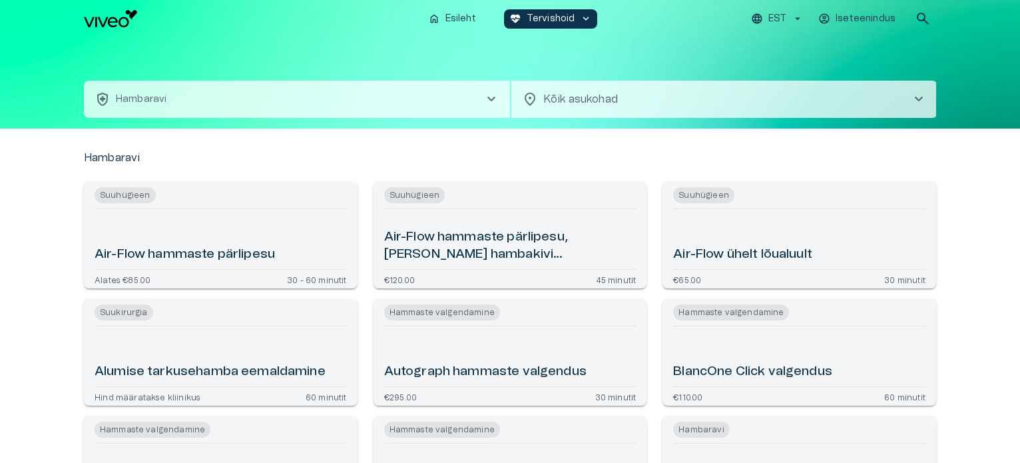
click at [493, 93] on span "chevron_right" at bounding box center [491, 99] width 16 height 16
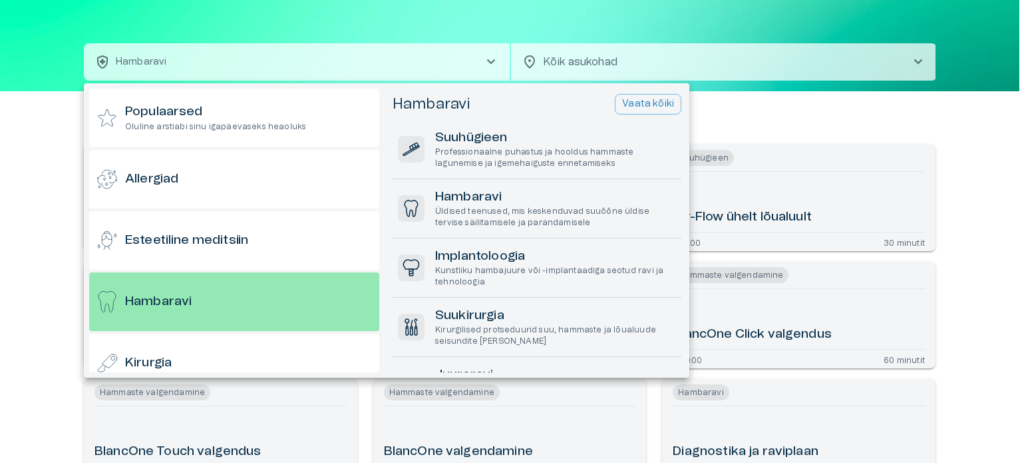
scroll to position [71, 0]
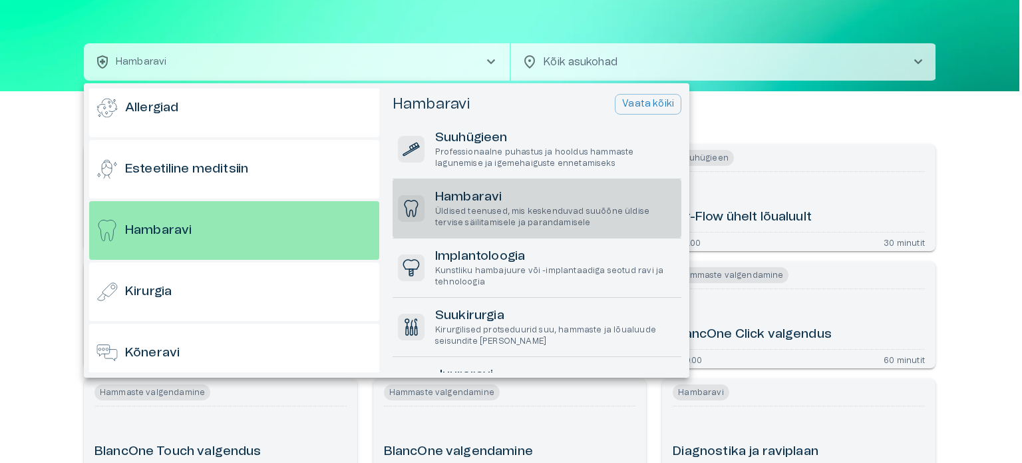
click at [540, 222] on p "Üldised teenused, mis keskenduvad suuõõne üldise tervise säilitamisele ja paran…" at bounding box center [555, 217] width 241 height 23
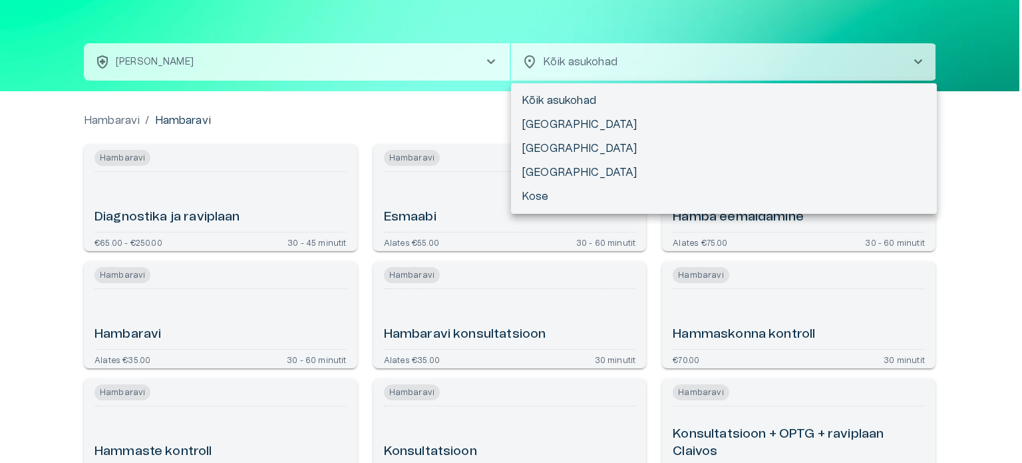
click at [586, 64] on body "Hindame teie privaatsust Kasutame küpsiseid teie sirvimiskogemuse parandamiseks…" at bounding box center [511, 194] width 1022 height 463
click at [538, 147] on li "[GEOGRAPHIC_DATA]" at bounding box center [724, 148] width 426 height 24
type input "**********"
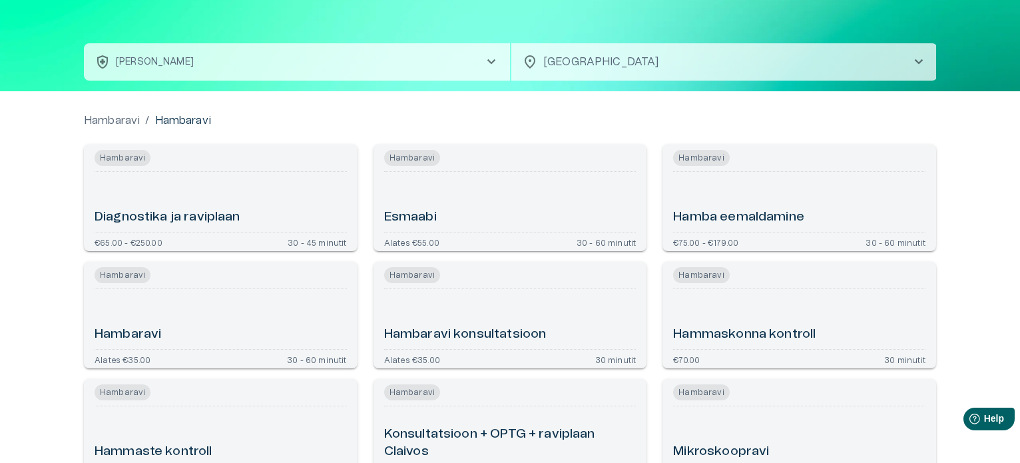
click at [487, 194] on div "Esmaabi" at bounding box center [510, 201] width 252 height 49
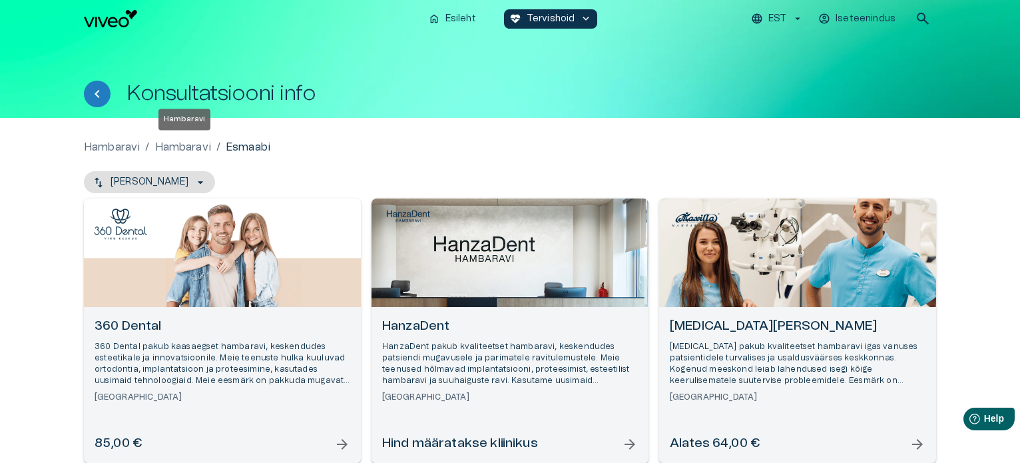
click at [181, 144] on p "Hambaravi" at bounding box center [183, 147] width 56 height 16
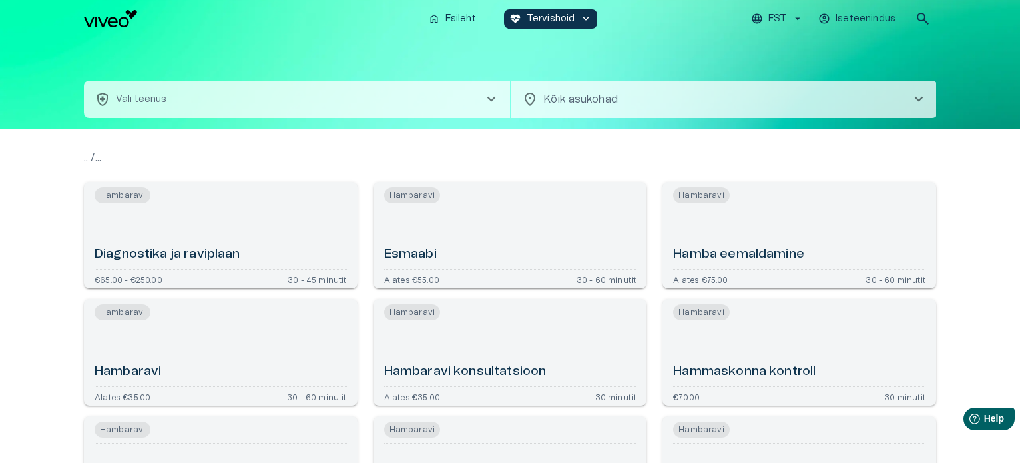
click at [423, 95] on button "health_and_safety Vali teenus chevron_right" at bounding box center [297, 99] width 426 height 37
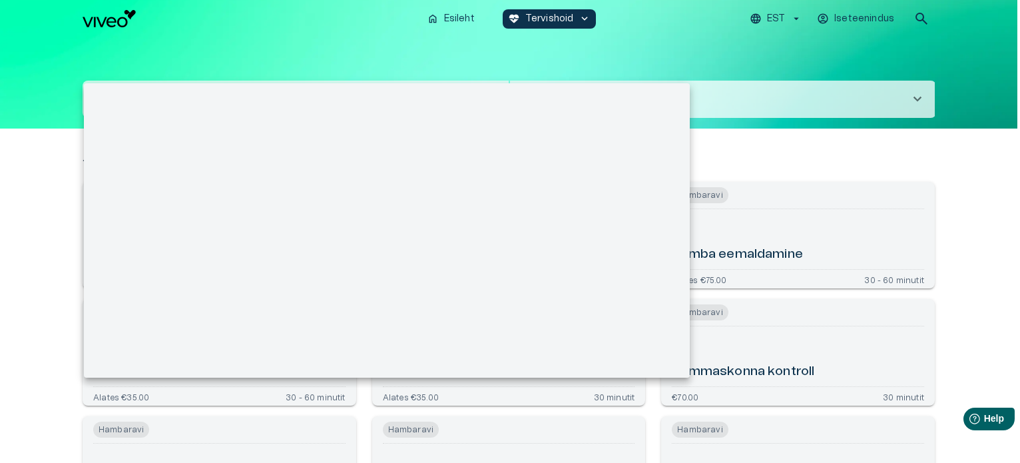
scroll to position [37, 0]
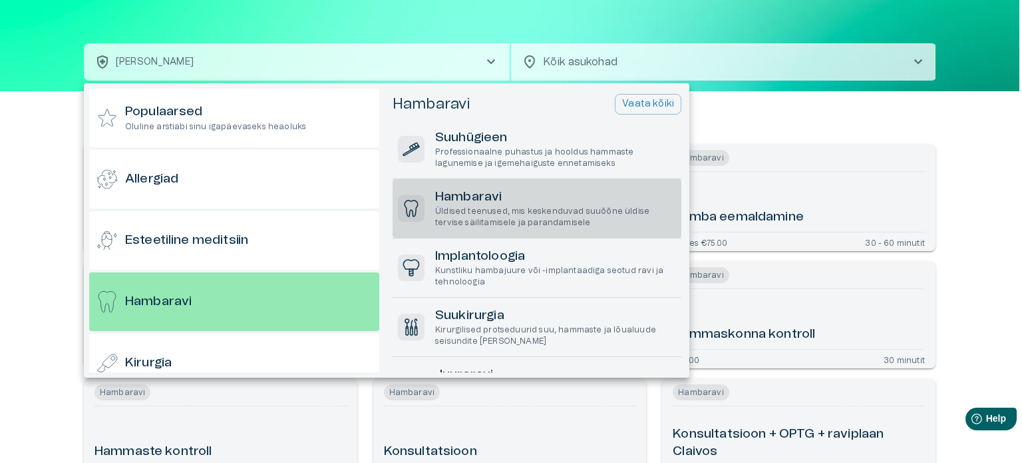
click at [583, 199] on h6 "Hambaravi" at bounding box center [555, 197] width 241 height 18
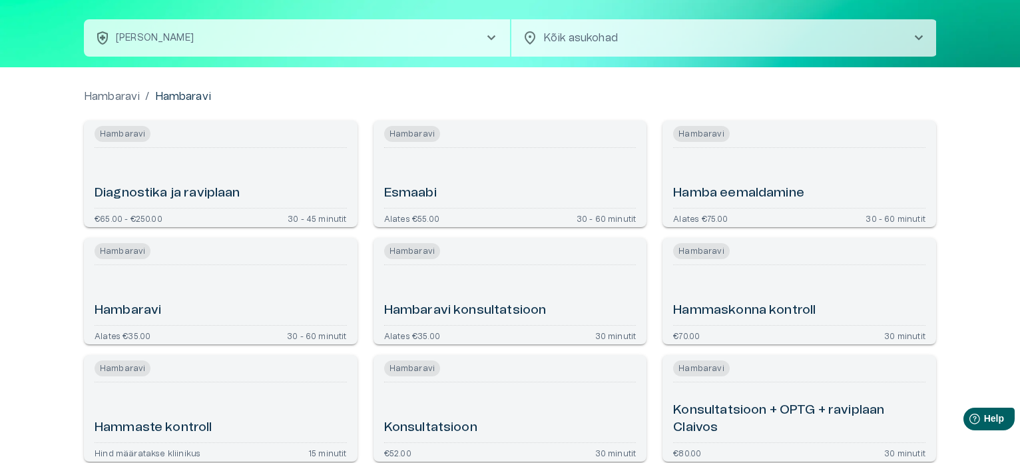
scroll to position [59, 0]
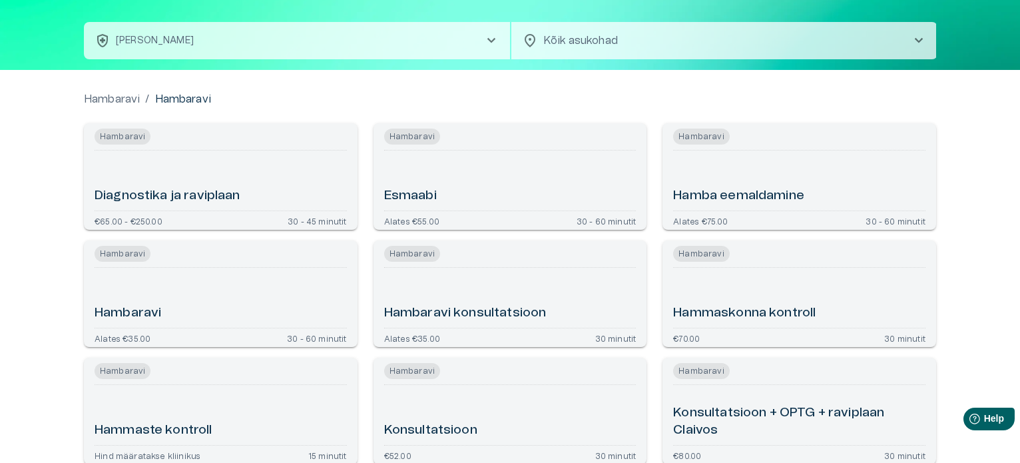
click at [210, 284] on div "Hambaravi" at bounding box center [221, 297] width 252 height 49
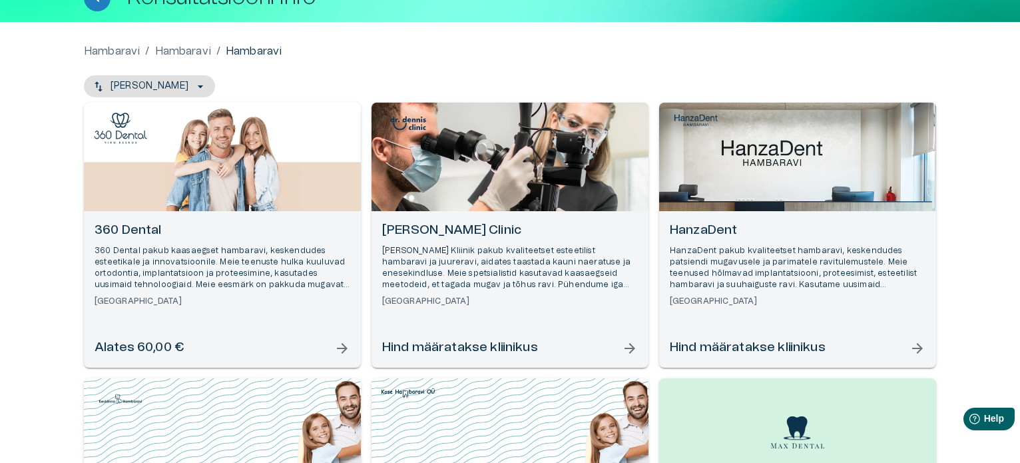
scroll to position [118, 0]
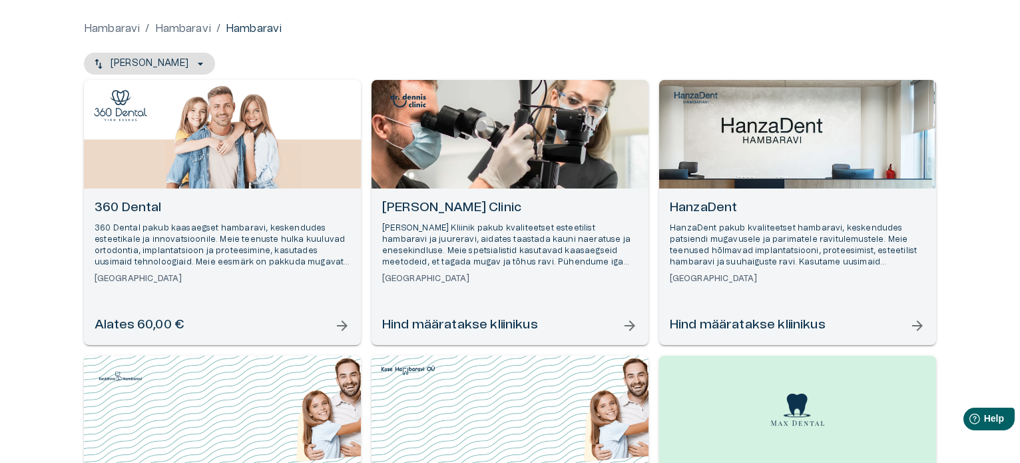
click at [242, 325] on div "Alates 60,00 € arrow_forward" at bounding box center [223, 325] width 256 height 18
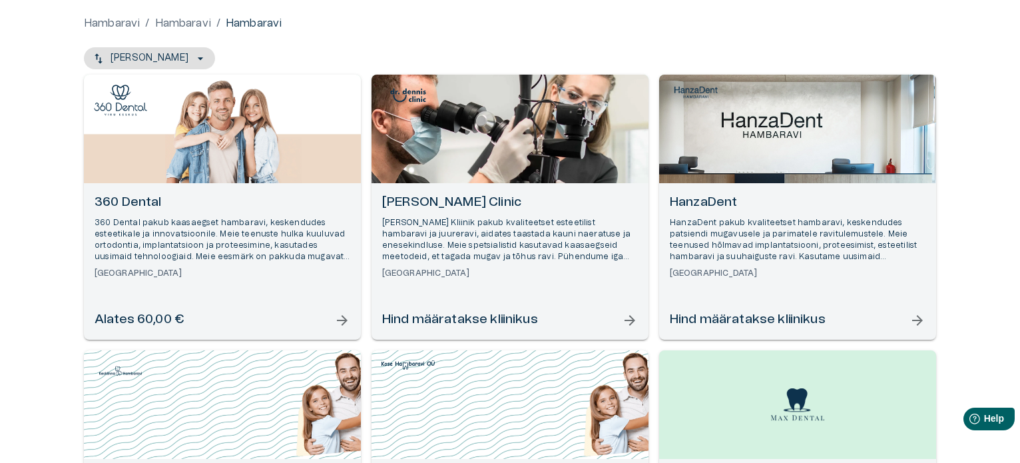
scroll to position [107, 0]
